Goal: Use online tool/utility: Utilize a website feature to perform a specific function

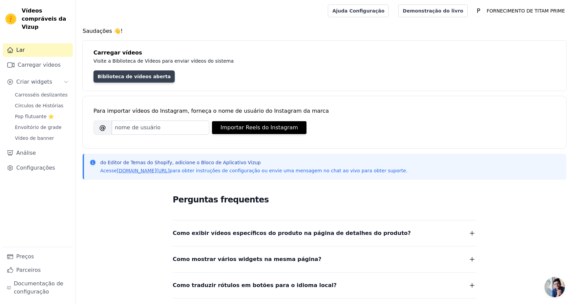
click at [146, 78] on font "Biblioteca de vídeos aberta" at bounding box center [134, 76] width 73 height 5
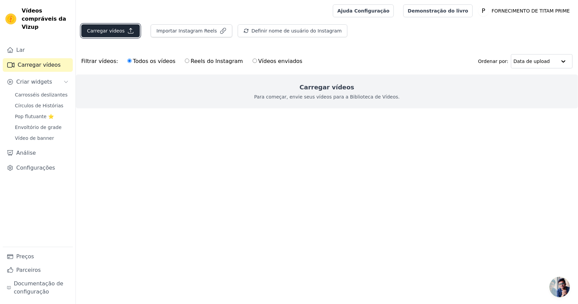
click at [118, 32] on font "Carregar vídeos" at bounding box center [106, 30] width 38 height 5
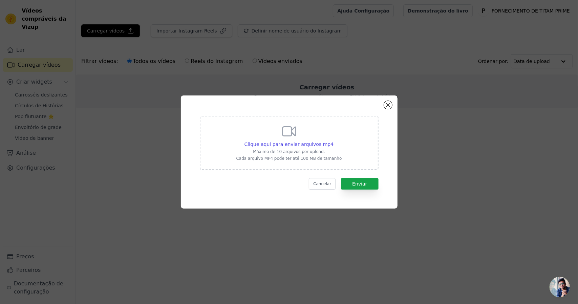
click at [292, 138] on icon at bounding box center [289, 131] width 16 height 16
click at [333, 141] on input "Clique aqui para enviar arquivos mp4 Máximo de 10 arquivos por upload. Cada arq…" at bounding box center [333, 141] width 0 height 0
type input "C:\fakepath\veo3_video_1758156535281.mp4"
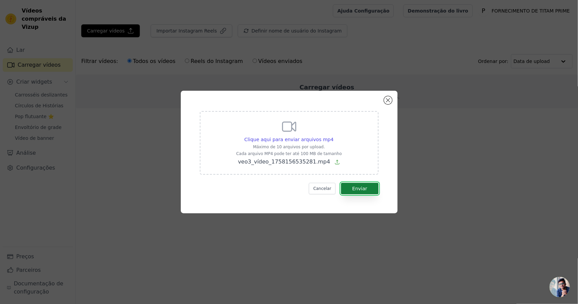
click at [366, 190] on font "Enviar" at bounding box center [359, 188] width 15 height 5
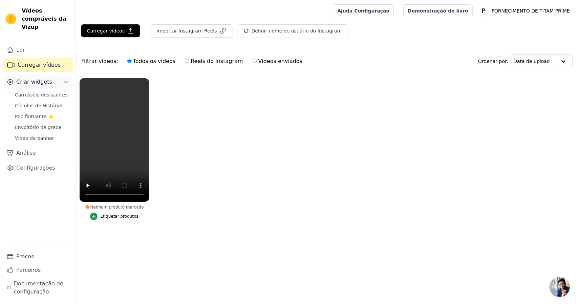
click at [40, 78] on span "Criar widgets" at bounding box center [34, 82] width 36 height 8
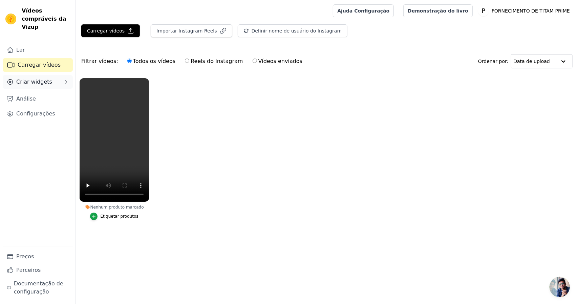
click at [40, 79] on font "Criar widgets" at bounding box center [34, 82] width 36 height 6
click at [36, 91] on span "Slider Carousels" at bounding box center [34, 94] width 38 height 7
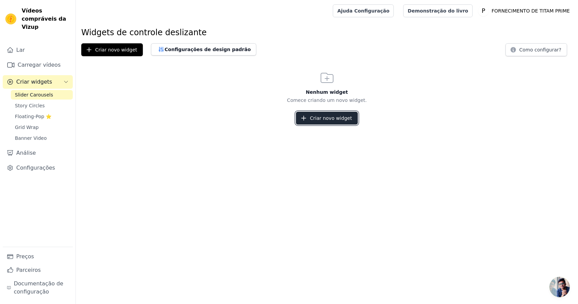
click at [318, 120] on font "Criar novo widget" at bounding box center [331, 118] width 42 height 5
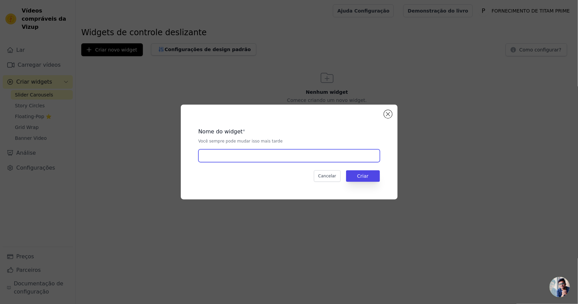
click at [260, 160] on input "text" at bounding box center [290, 155] width 182 height 13
type input "teste"
click at [361, 173] on font "Criar" at bounding box center [363, 175] width 12 height 5
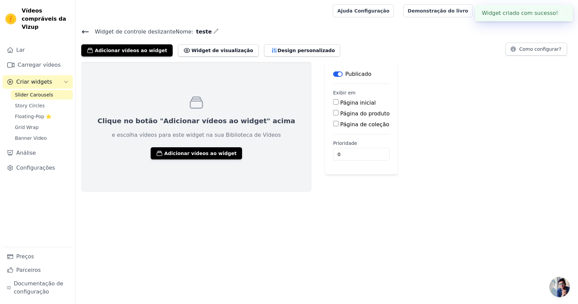
drag, startPoint x: 185, startPoint y: 153, endPoint x: 288, endPoint y: 158, distance: 102.8
click at [288, 159] on div "Clique no botão "Adicionar vídeos ao widget" acima e escolha vídeos para este w…" at bounding box center [327, 127] width 502 height 130
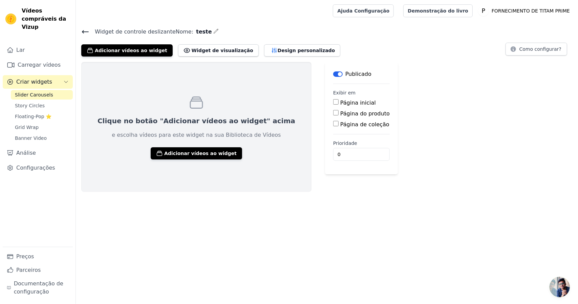
click at [341, 103] on font "Página inicial" at bounding box center [359, 103] width 36 height 6
click at [333, 103] on input "Página inicial" at bounding box center [335, 101] width 5 height 5
checkbox input "true"
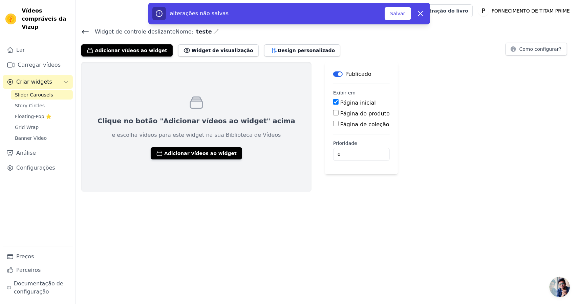
click at [333, 112] on input "Página do produto" at bounding box center [335, 112] width 5 height 5
checkbox input "true"
click at [333, 145] on input "Página de coleção" at bounding box center [335, 142] width 5 height 5
checkbox input "true"
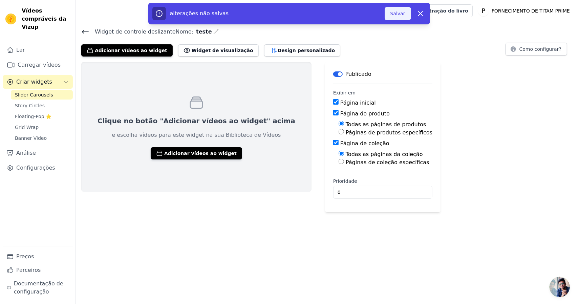
click at [397, 17] on font "Salvar" at bounding box center [398, 13] width 15 height 7
click at [398, 14] on font "Salvar" at bounding box center [398, 13] width 15 height 5
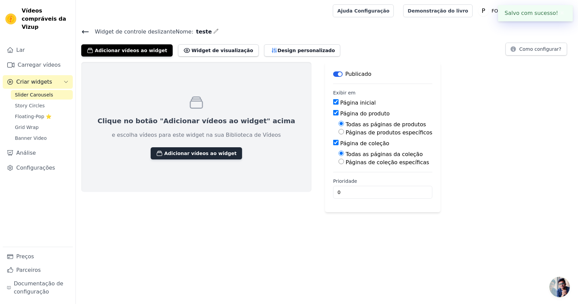
click at [182, 155] on font "Adicionar vídeos ao widget" at bounding box center [200, 153] width 73 height 5
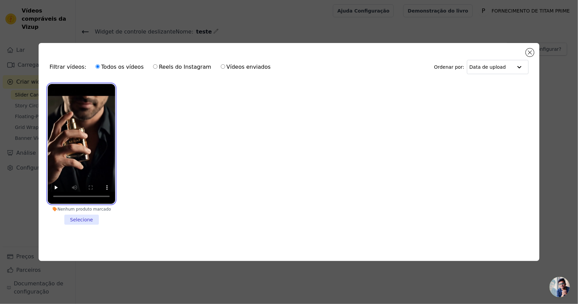
click at [99, 160] on video at bounding box center [81, 144] width 67 height 120
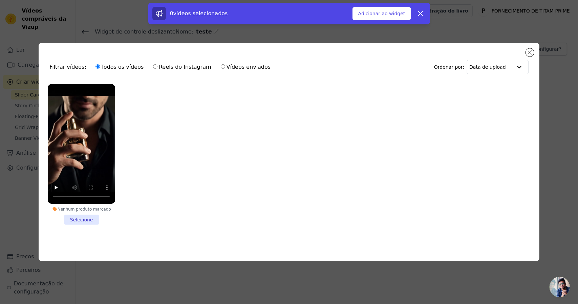
click at [84, 219] on li "Nenhum produto marcado Selecione" at bounding box center [81, 154] width 67 height 141
click at [0, 0] on input "Nenhum produto marcado Selecione" at bounding box center [0, 0] width 0 height 0
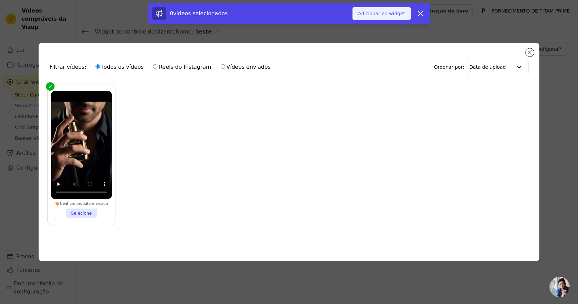
click at [386, 17] on font "Adicionar ao widget" at bounding box center [381, 13] width 47 height 7
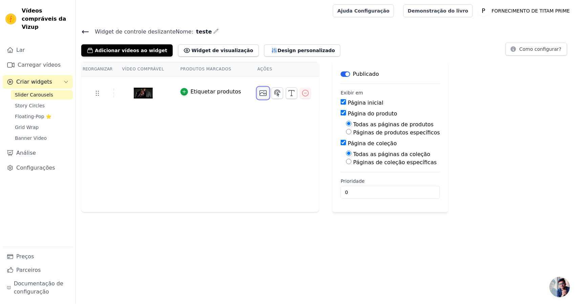
click at [260, 94] on icon "button" at bounding box center [263, 92] width 7 height 5
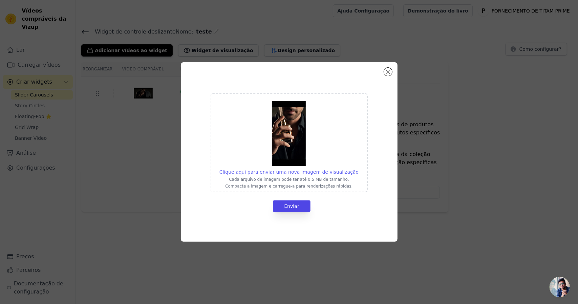
click at [287, 172] on font "Clique aqui para enviar uma nova imagem de visualização" at bounding box center [289, 171] width 139 height 5
click at [358, 169] on input "Clique aqui para enviar uma nova imagem de visualização Cada arquivo de imagem …" at bounding box center [358, 168] width 0 height 0
type input "C:\fakepath\video_armaf.png"
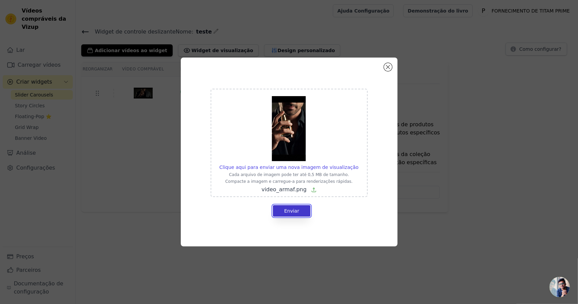
click at [291, 212] on font "Enviar" at bounding box center [291, 210] width 15 height 5
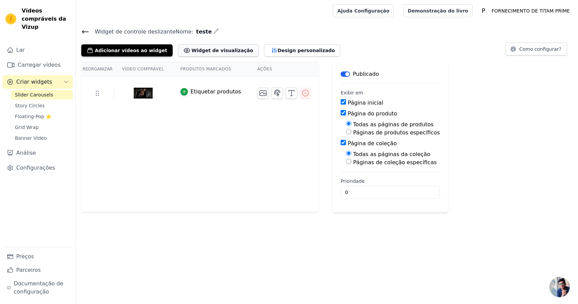
click at [199, 49] on font "Widget de visualização" at bounding box center [223, 50] width 62 height 5
click at [447, 11] on font "Demonstração do livro" at bounding box center [438, 10] width 61 height 5
click at [529, 51] on font "Como configurar?" at bounding box center [541, 48] width 42 height 5
